Goal: Task Accomplishment & Management: Manage account settings

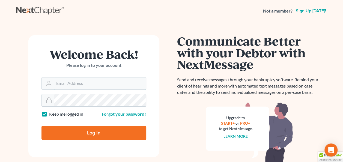
type input "stacy.steele@nixonlaw.com"
click at [101, 132] on input "Log In" at bounding box center [93, 133] width 105 height 14
type input "Thinking..."
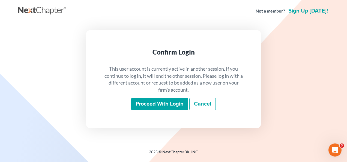
click at [162, 102] on input "Proceed with login" at bounding box center [159, 104] width 57 height 13
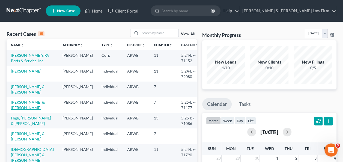
click at [27, 103] on link "[PERSON_NAME] & [PERSON_NAME]" at bounding box center [28, 105] width 34 height 10
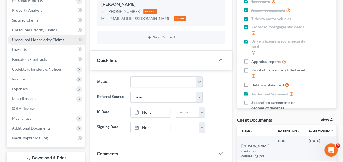
scroll to position [109, 0]
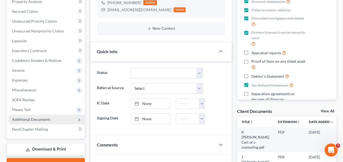
click at [39, 119] on span "Additional Documents" at bounding box center [31, 119] width 38 height 5
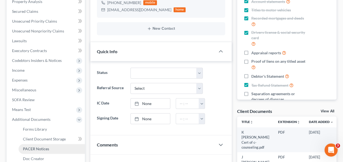
click at [43, 149] on span "PACER Notices" at bounding box center [36, 149] width 26 height 5
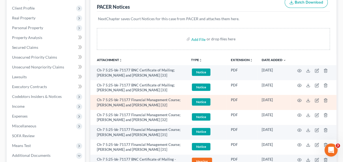
scroll to position [82, 0]
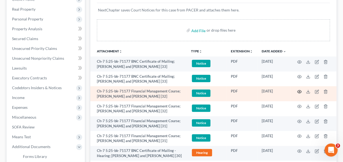
click at [299, 92] on icon "button" at bounding box center [299, 92] width 4 height 4
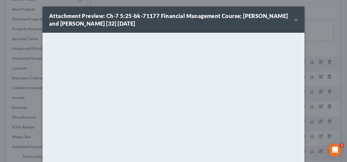
click at [294, 19] on button "×" at bounding box center [296, 19] width 4 height 7
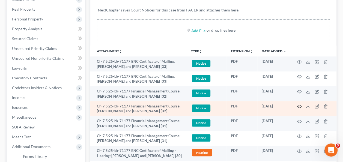
click at [299, 106] on circle "button" at bounding box center [299, 106] width 1 height 1
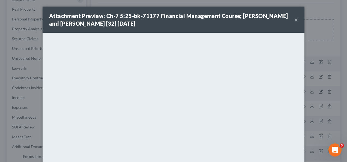
click at [294, 19] on button "×" at bounding box center [296, 19] width 4 height 7
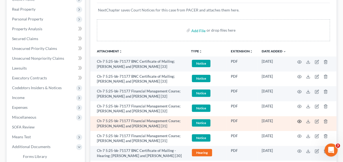
click at [299, 120] on icon "button" at bounding box center [299, 121] width 4 height 4
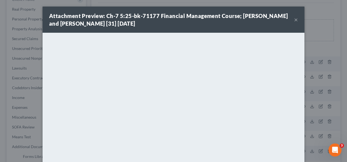
click at [294, 19] on button "×" at bounding box center [296, 19] width 4 height 7
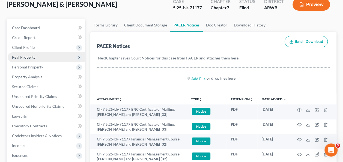
scroll to position [0, 0]
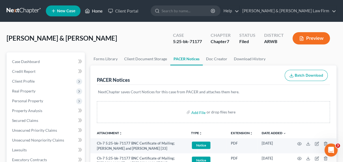
click at [93, 13] on link "Home" at bounding box center [93, 11] width 23 height 10
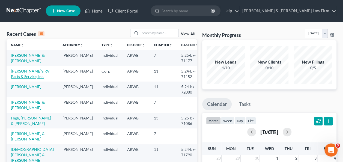
click at [35, 71] on link "[PERSON_NAME]'s RV Parts & Service, Inc." at bounding box center [30, 74] width 39 height 10
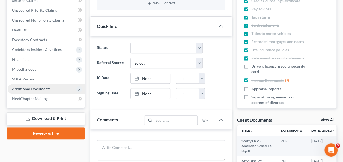
scroll to position [109, 0]
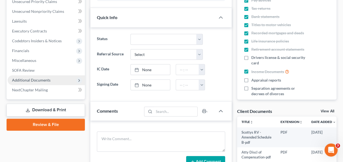
click at [42, 79] on span "Additional Documents" at bounding box center [31, 80] width 38 height 5
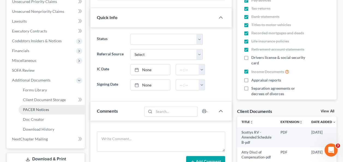
click at [47, 110] on span "PACER Notices" at bounding box center [36, 109] width 26 height 5
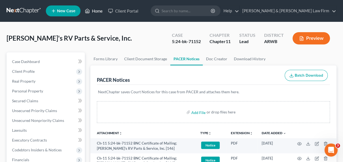
click at [96, 10] on link "Home" at bounding box center [93, 11] width 23 height 10
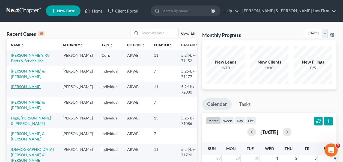
click at [28, 87] on link "[PERSON_NAME]" at bounding box center [26, 86] width 30 height 5
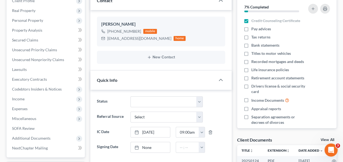
scroll to position [82, 0]
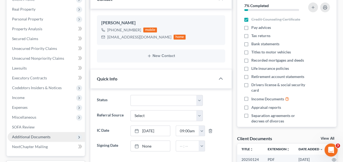
click at [30, 136] on span "Additional Documents" at bounding box center [31, 137] width 38 height 5
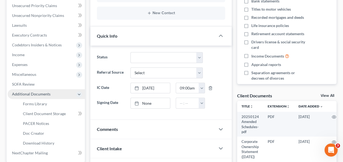
scroll to position [136, 0]
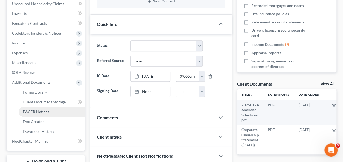
click at [43, 113] on span "PACER Notices" at bounding box center [36, 111] width 26 height 5
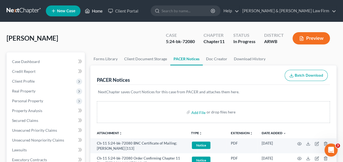
click at [96, 11] on link "Home" at bounding box center [93, 11] width 23 height 10
